Goal: Information Seeking & Learning: Learn about a topic

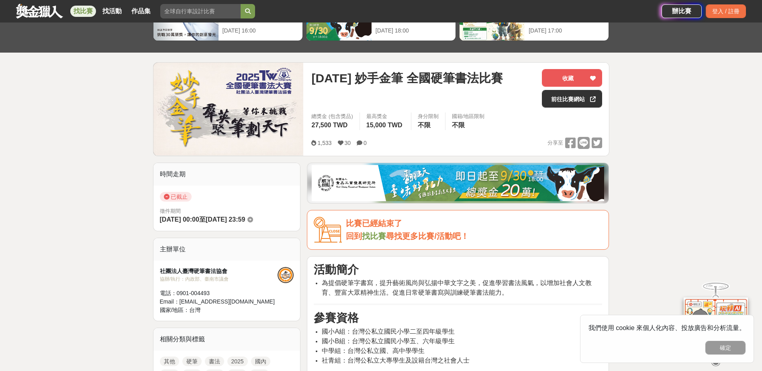
scroll to position [201, 0]
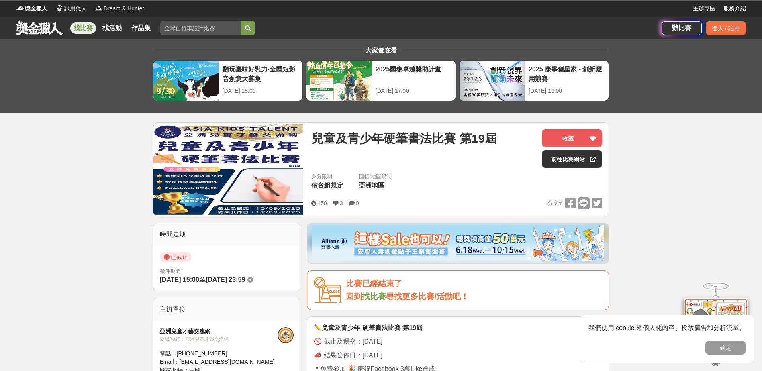
click at [384, 294] on link "找比賽" at bounding box center [374, 296] width 24 height 9
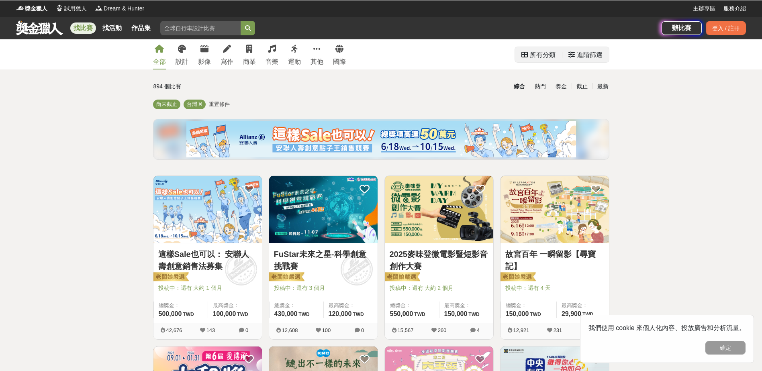
click at [568, 56] on div "進階篩選" at bounding box center [585, 54] width 47 height 15
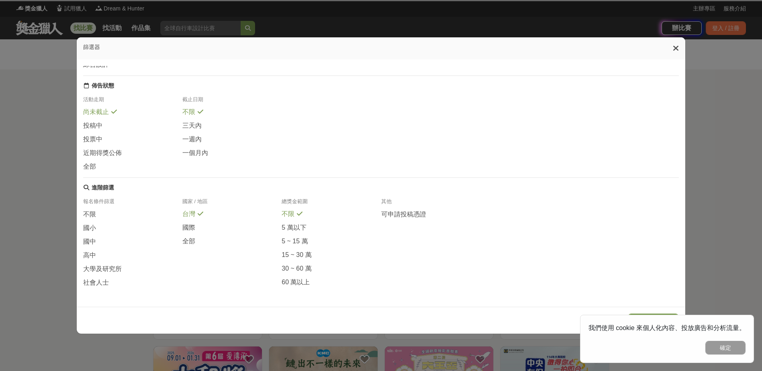
scroll to position [88, 0]
click at [85, 238] on span "國中" at bounding box center [89, 242] width 13 height 8
click at [96, 286] on span "社會人士" at bounding box center [96, 283] width 26 height 8
click at [677, 50] on icon at bounding box center [676, 48] width 6 height 8
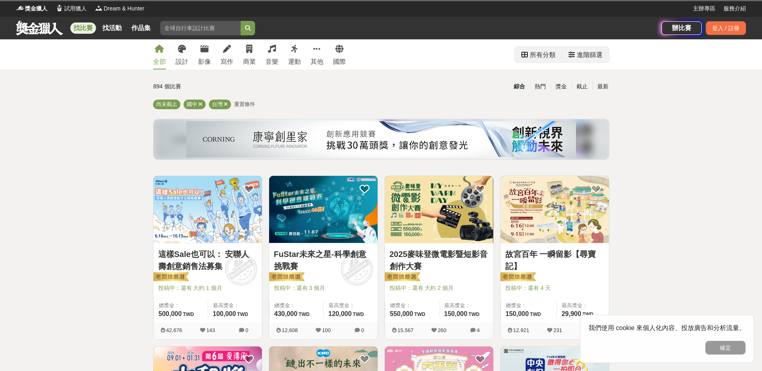
click at [589, 55] on div "進階篩選" at bounding box center [590, 55] width 26 height 16
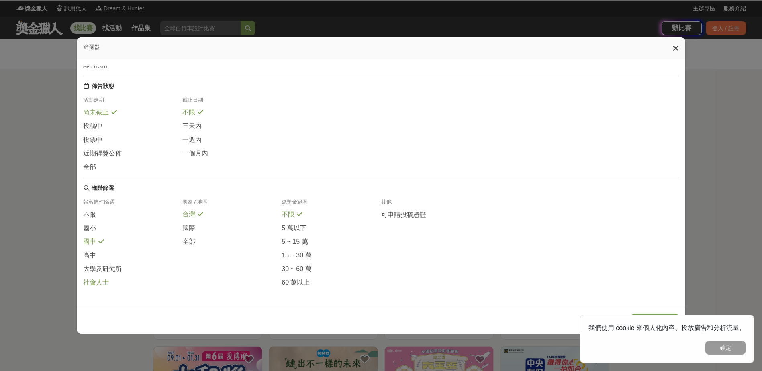
click at [114, 284] on span at bounding box center [114, 281] width 6 height 6
click at [719, 352] on button "確定" at bounding box center [725, 348] width 40 height 14
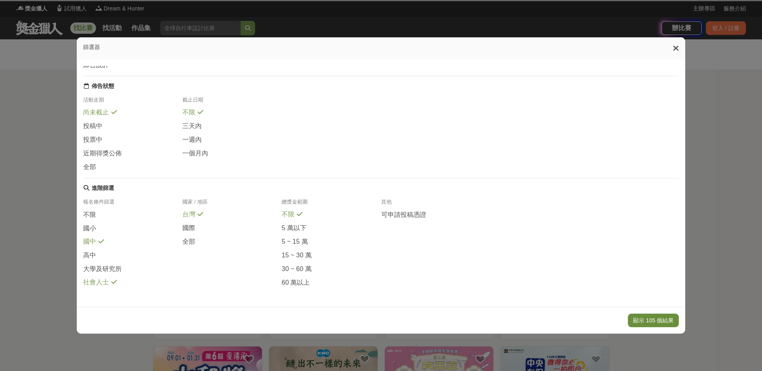
click at [672, 320] on button "顯示 105 個結果" at bounding box center [653, 321] width 51 height 14
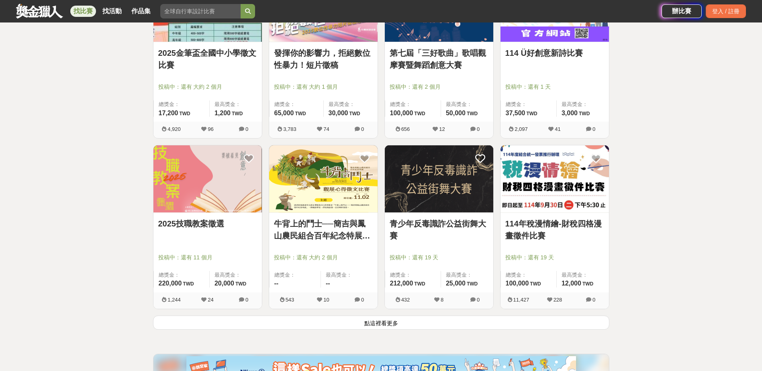
scroll to position [884, 0]
click at [405, 323] on button "點這裡看更多" at bounding box center [381, 322] width 456 height 14
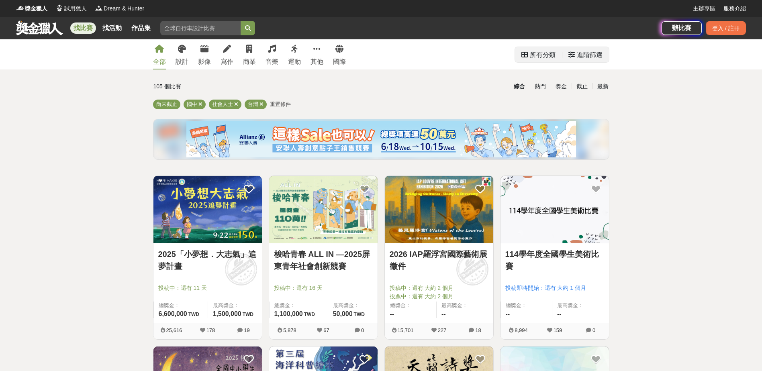
click at [600, 52] on div "進階篩選" at bounding box center [590, 55] width 26 height 16
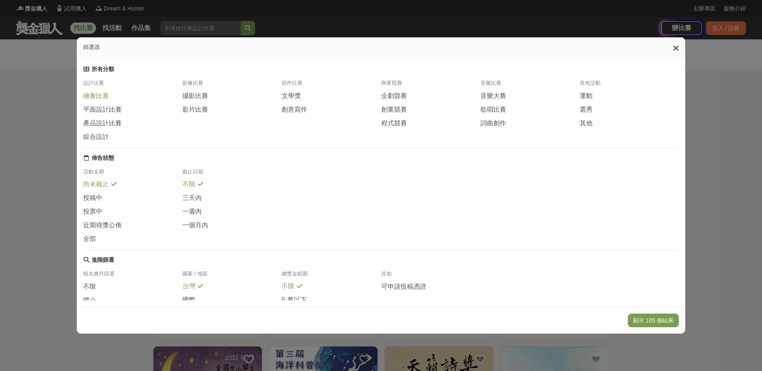
click at [122, 99] on div "繪畫比賽" at bounding box center [132, 96] width 99 height 9
click at [124, 110] on span at bounding box center [127, 108] width 6 height 6
click at [125, 141] on div "綜合設計" at bounding box center [132, 136] width 99 height 9
click at [655, 320] on button "顯示 34 個結果" at bounding box center [655, 321] width 48 height 14
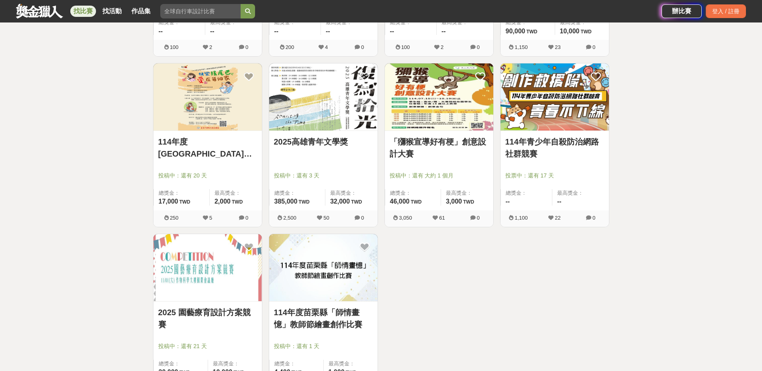
scroll to position [2410, 0]
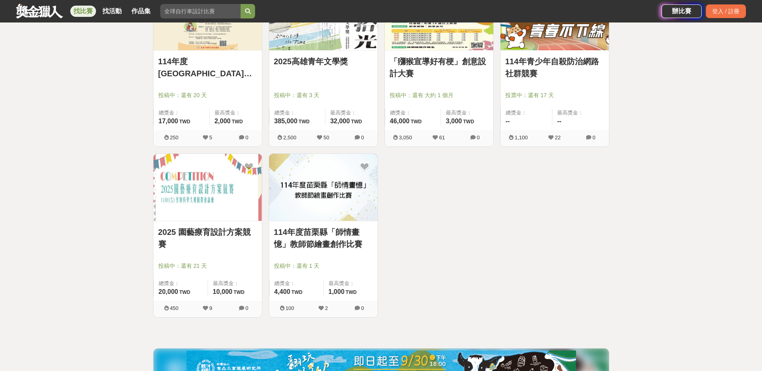
click at [222, 237] on link "2025 園藝療育設計方案競賽" at bounding box center [207, 238] width 99 height 24
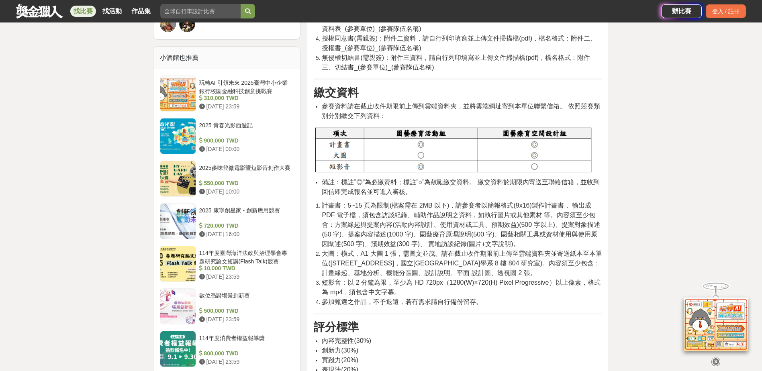
scroll to position [643, 0]
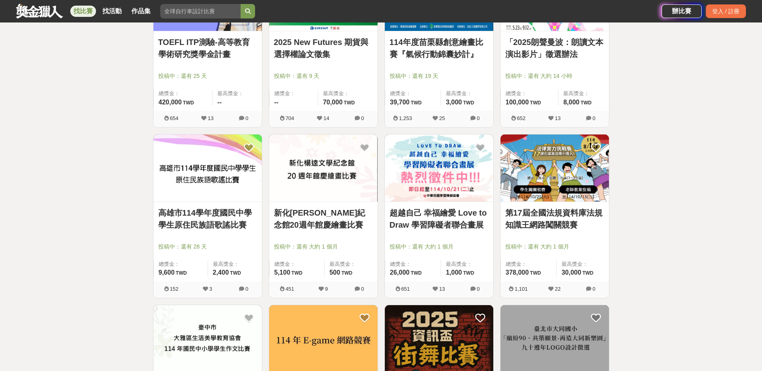
scroll to position [1205, 0]
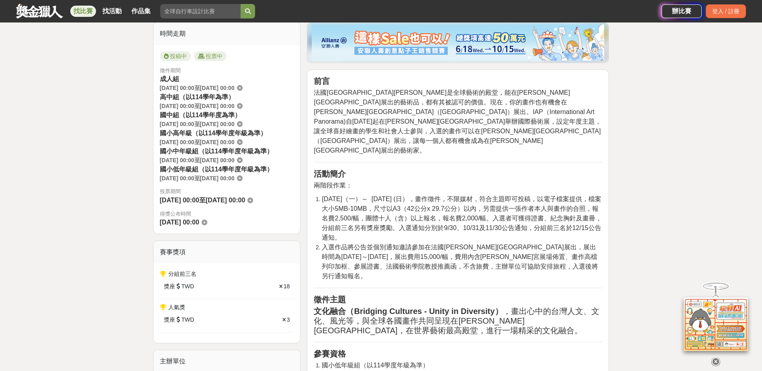
scroll to position [281, 0]
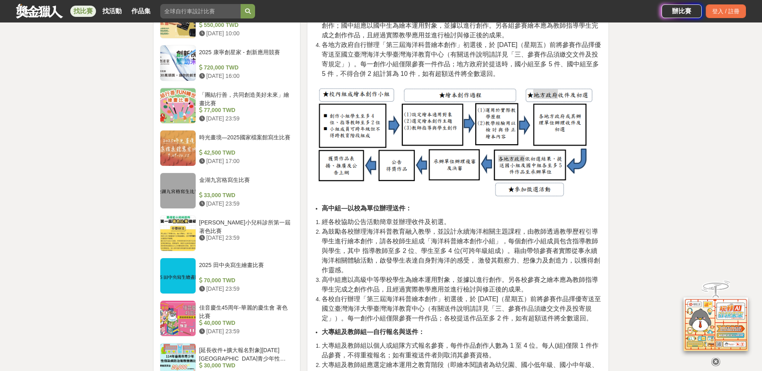
scroll to position [643, 0]
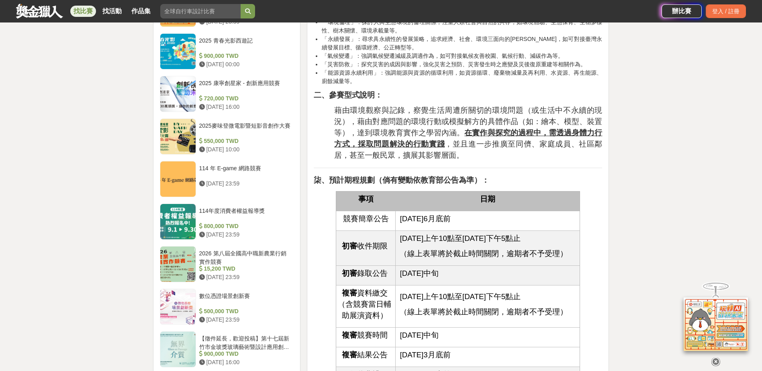
scroll to position [763, 0]
